Goal: Information Seeking & Learning: Learn about a topic

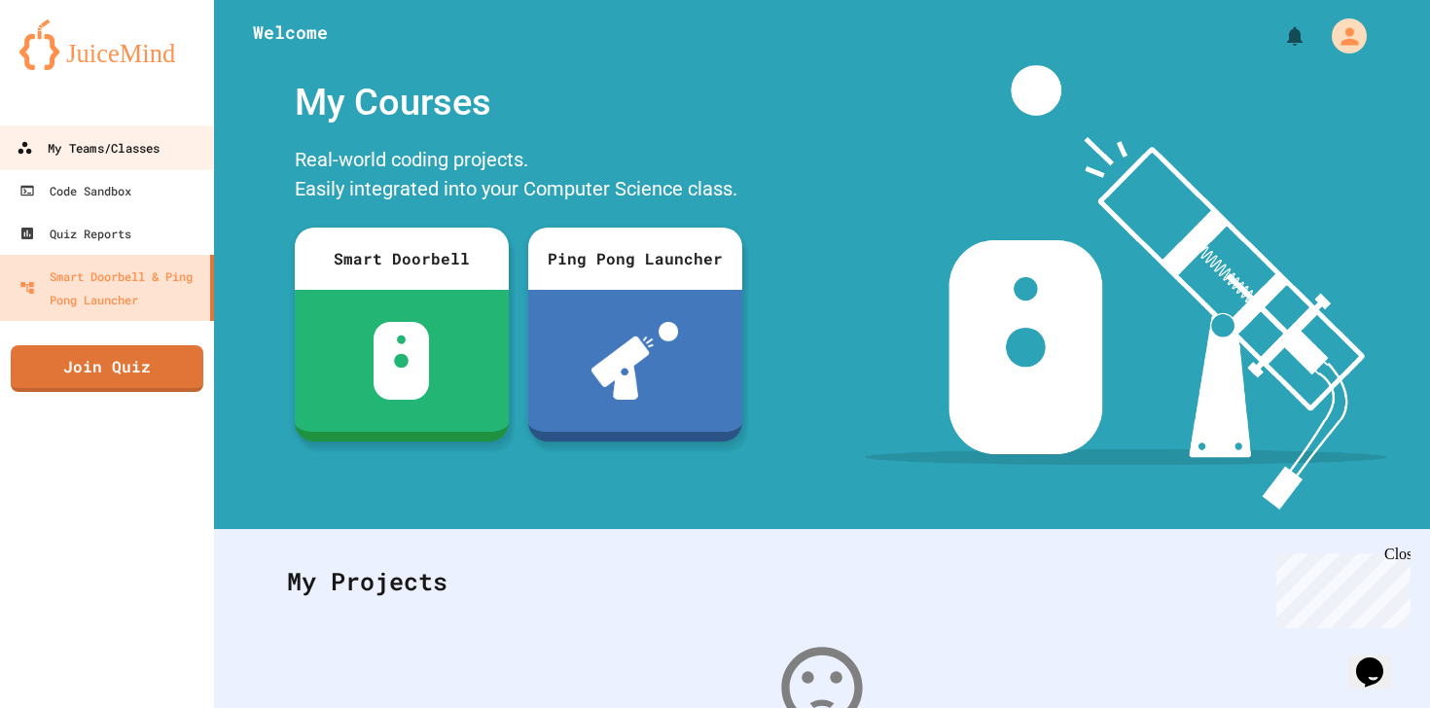
click at [143, 130] on link "My Teams/Classes" at bounding box center [107, 147] width 221 height 44
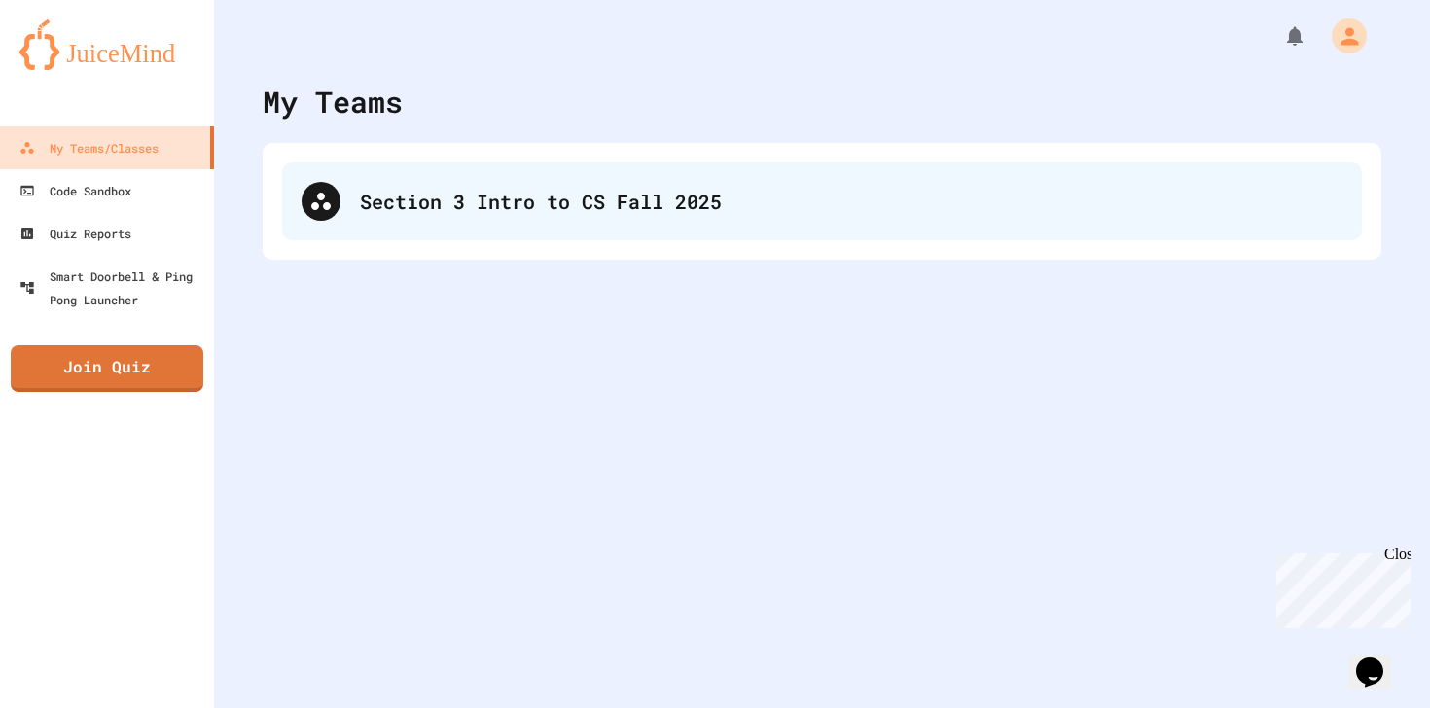
click at [449, 175] on div "Section 3 Intro to CS Fall 2025" at bounding box center [822, 201] width 1080 height 78
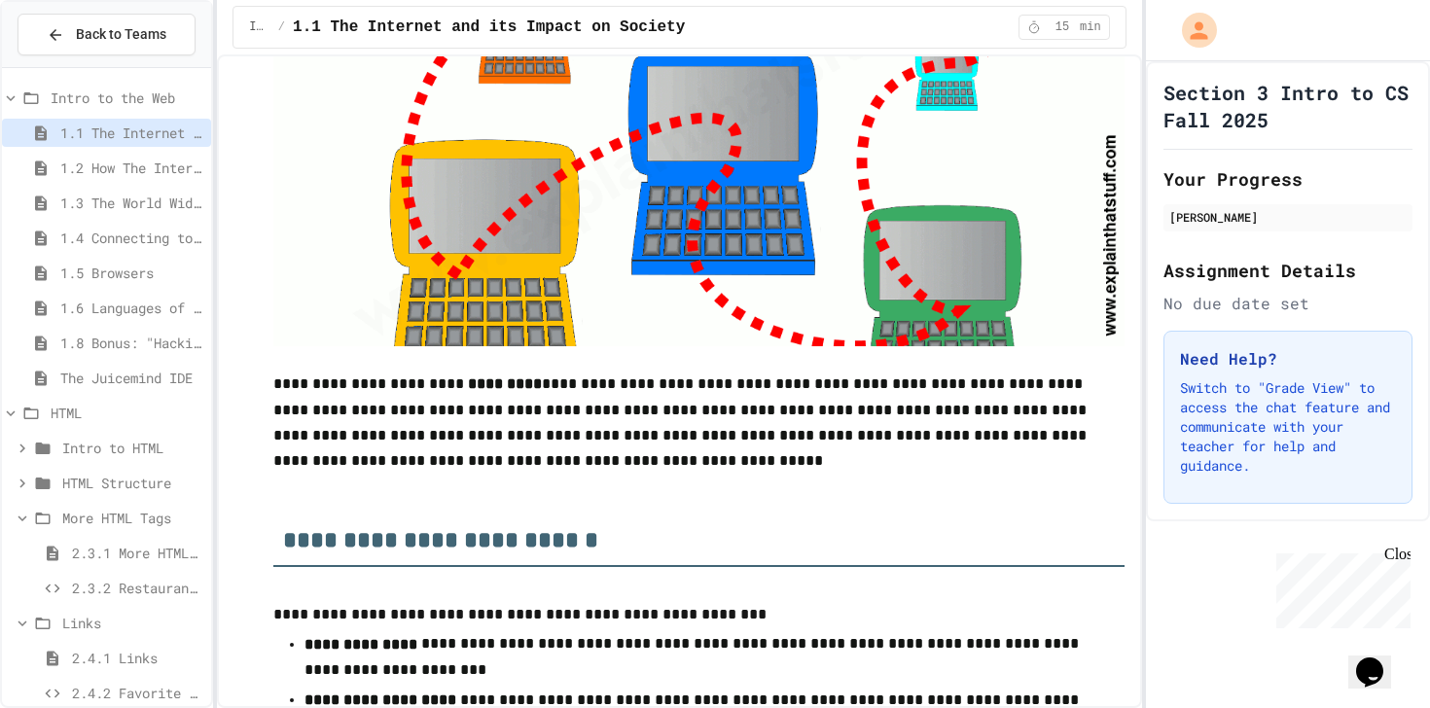
scroll to position [407, 0]
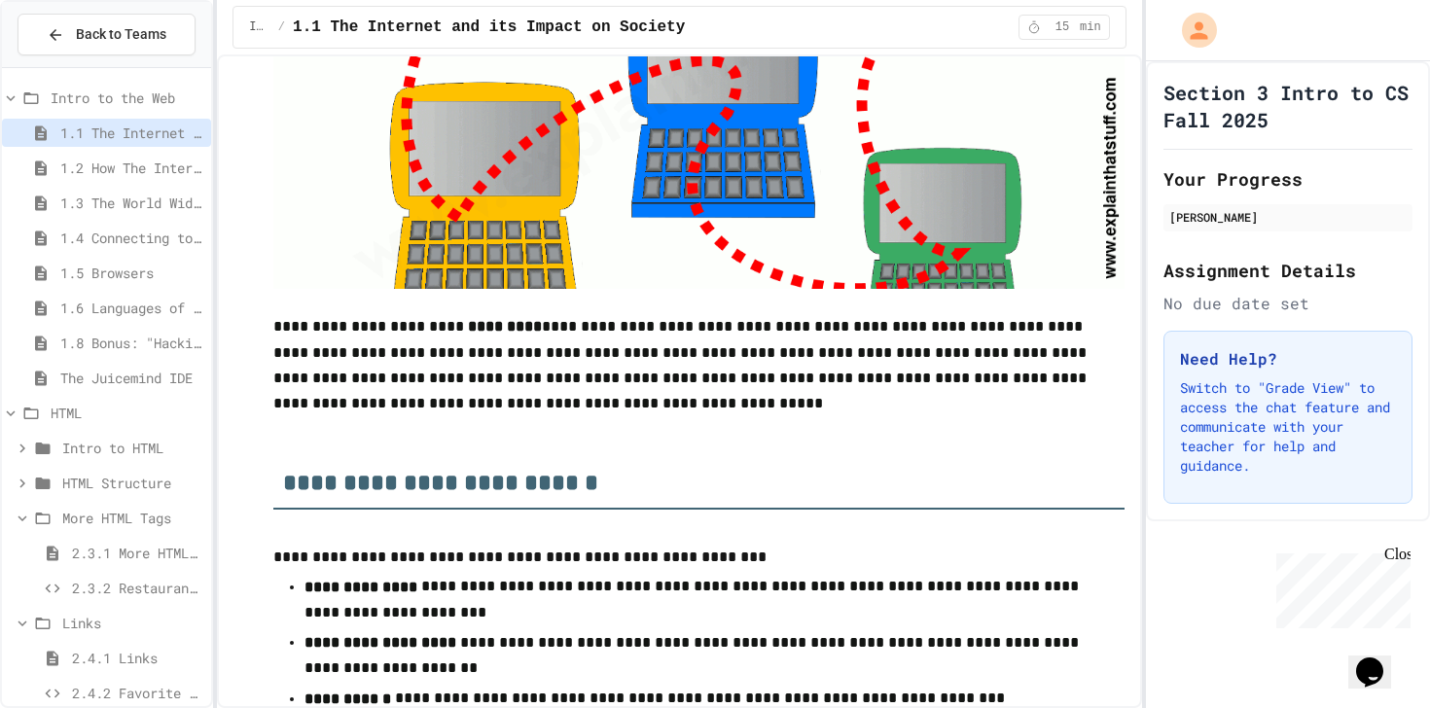
click at [158, 586] on span "2.3.2 Restaurant Menu" at bounding box center [137, 588] width 131 height 20
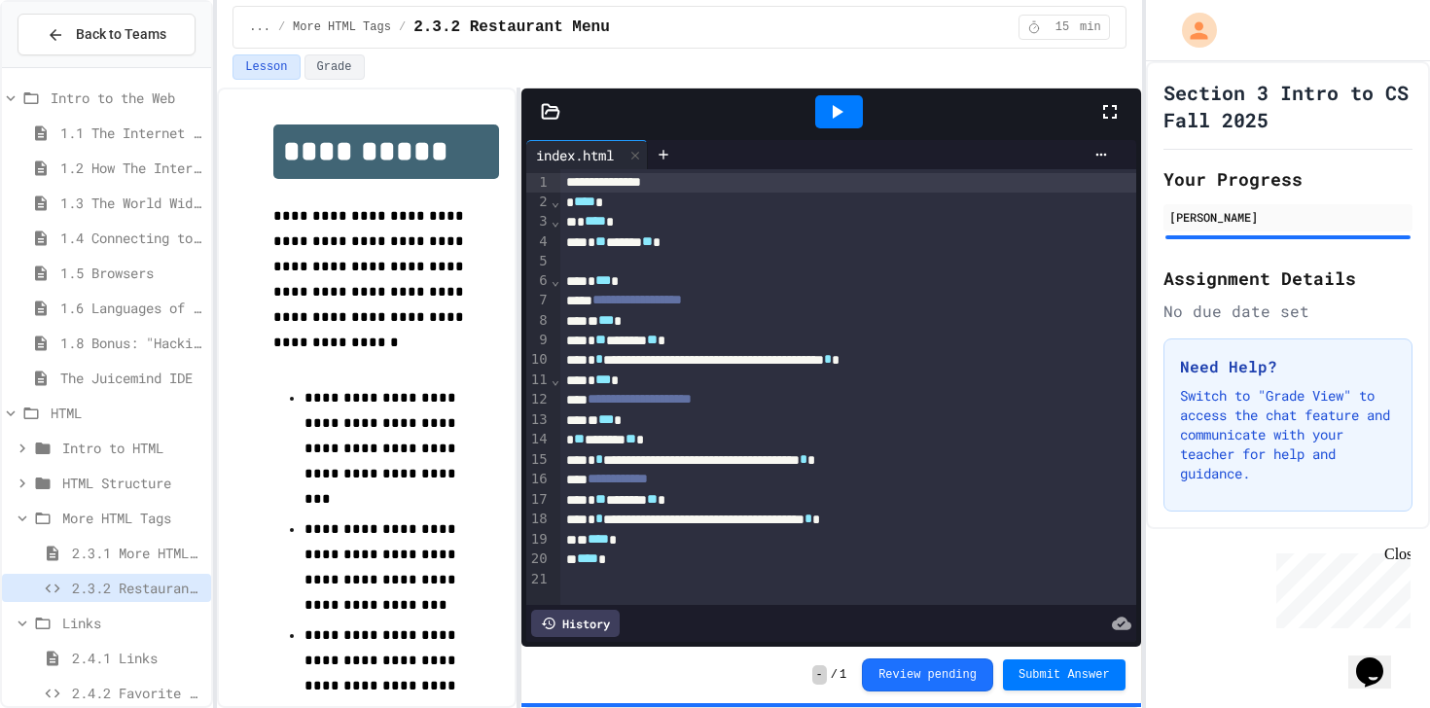
click at [166, 508] on span "More HTML Tags" at bounding box center [132, 518] width 141 height 20
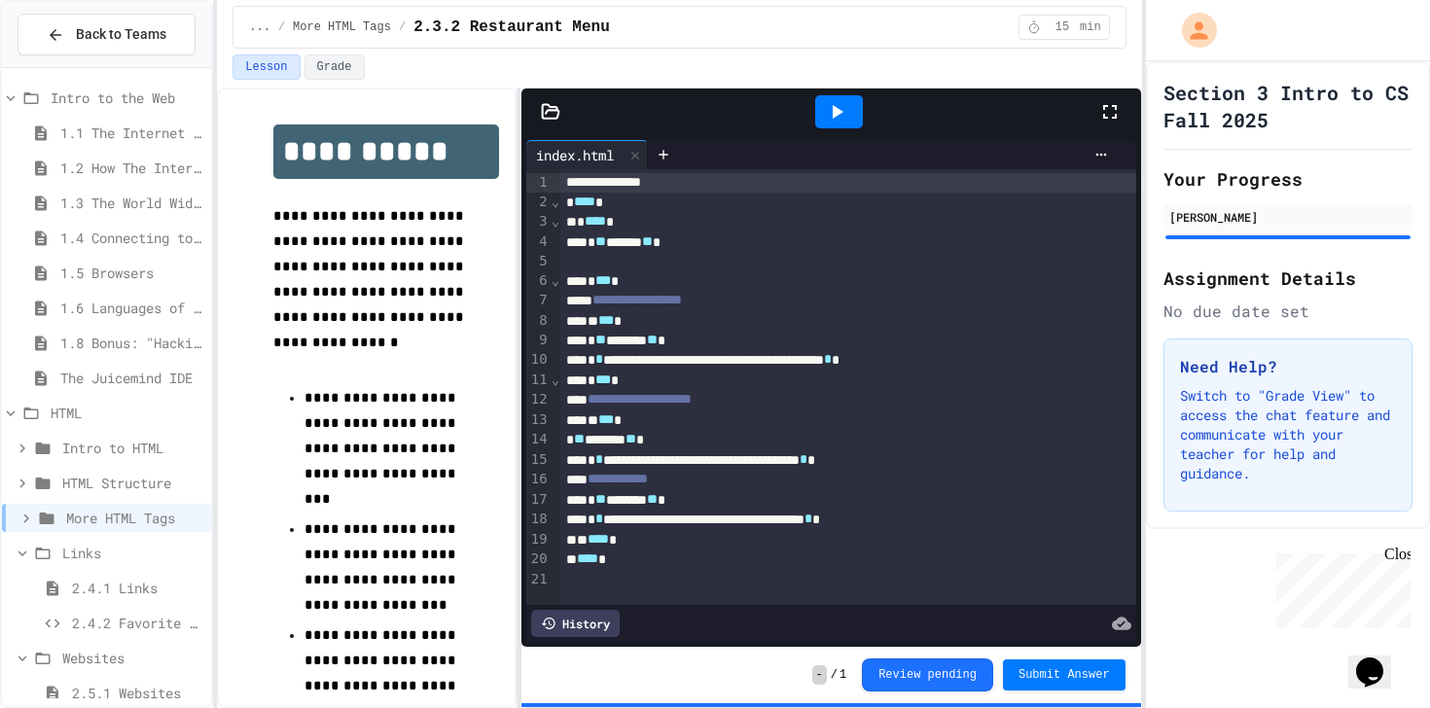
click at [161, 478] on span "HTML Structure" at bounding box center [132, 483] width 141 height 20
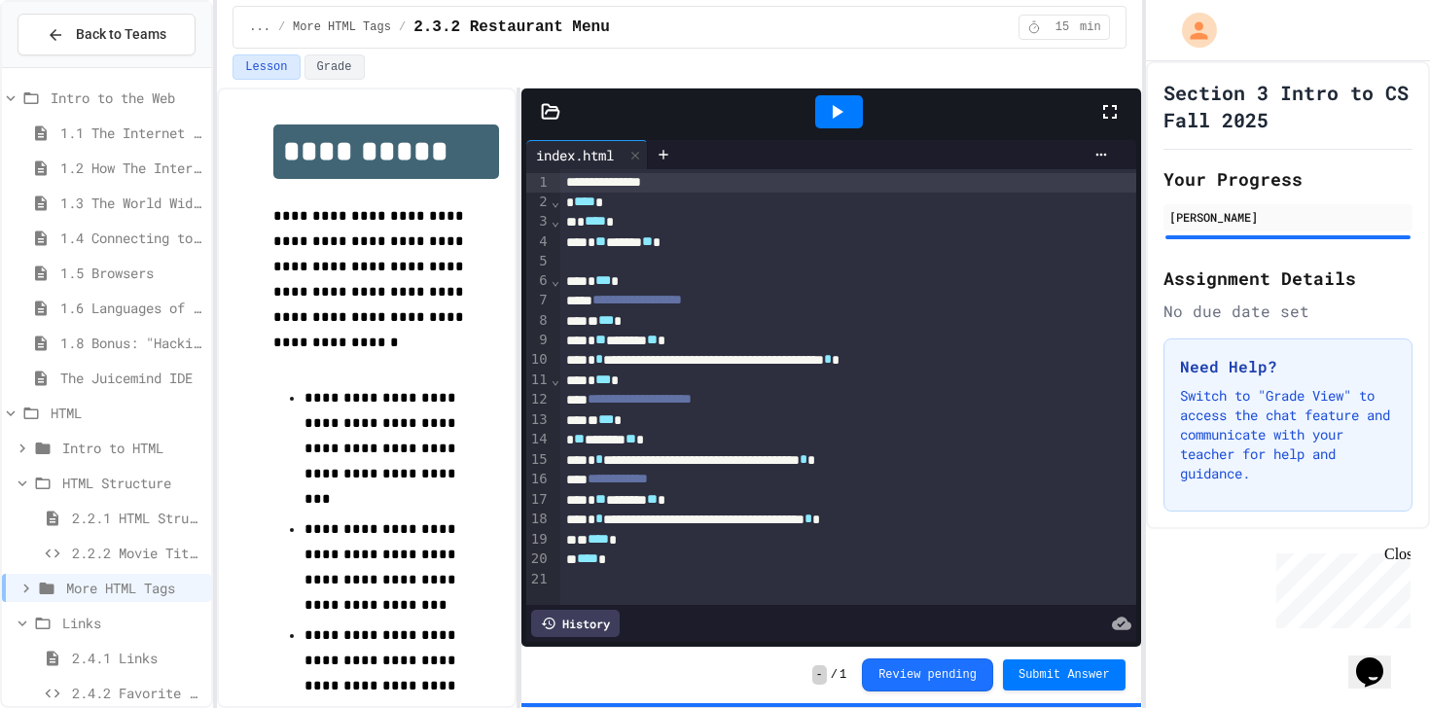
click at [157, 551] on span "2.2.2 Movie Title" at bounding box center [137, 553] width 131 height 20
